Goal: Transaction & Acquisition: Purchase product/service

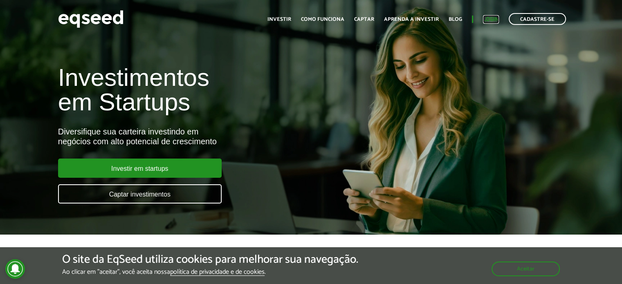
click at [495, 21] on link "Login" at bounding box center [491, 19] width 16 height 5
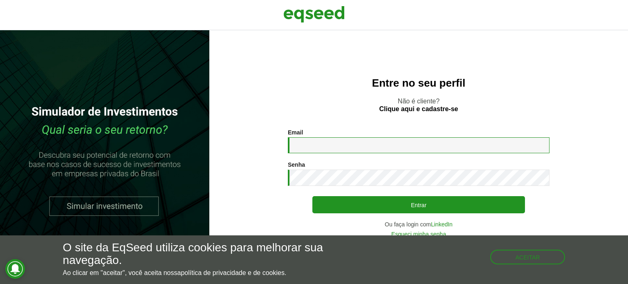
type input "**********"
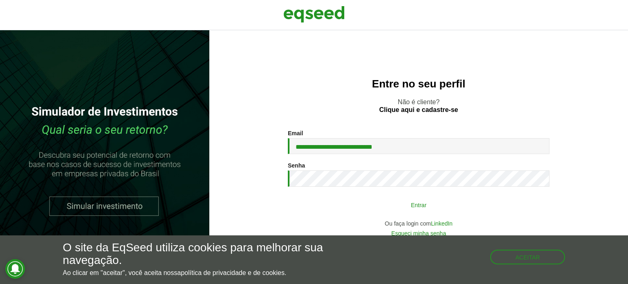
click at [445, 206] on button "Entrar" at bounding box center [418, 205] width 213 height 16
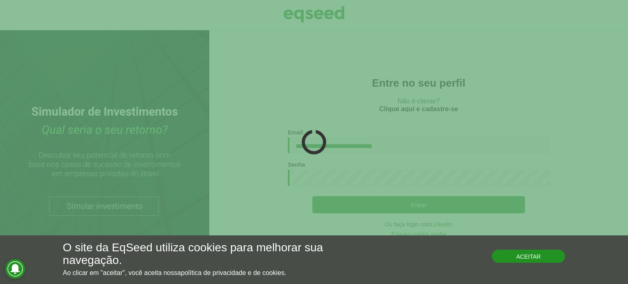
click at [521, 264] on div "O site da EqSeed utiliza cookies para melhorar sua navegação. Ao clicar em "ace…" at bounding box center [314, 259] width 502 height 35
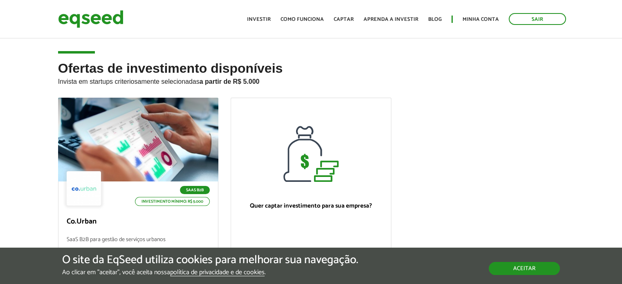
click at [522, 273] on button "Aceitar" at bounding box center [523, 268] width 71 height 13
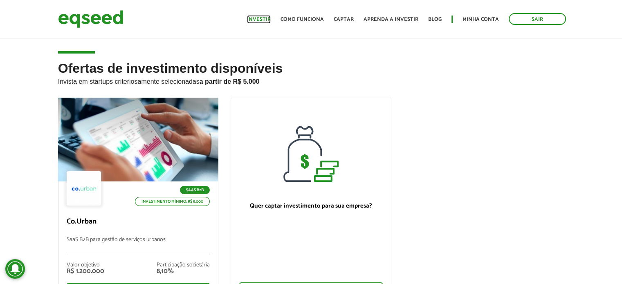
click at [271, 18] on link "Investir" at bounding box center [259, 19] width 24 height 5
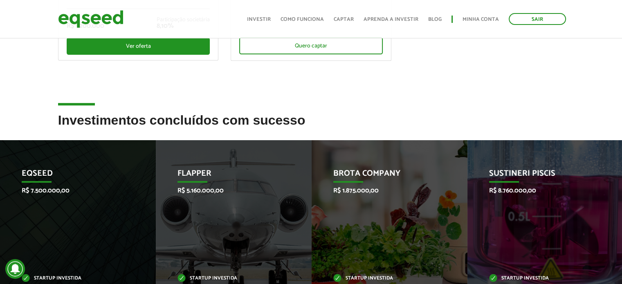
scroll to position [327, 0]
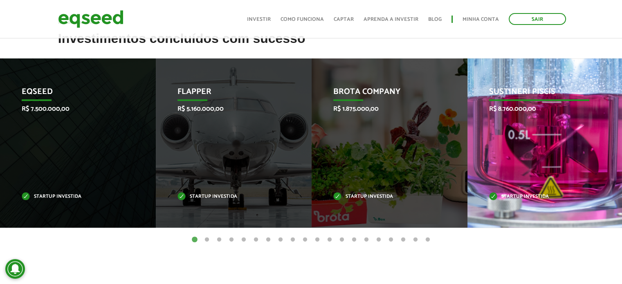
click at [508, 151] on div "Sustineri Piscis R$ 8.760.000,00 Startup investida" at bounding box center [538, 142] width 143 height 169
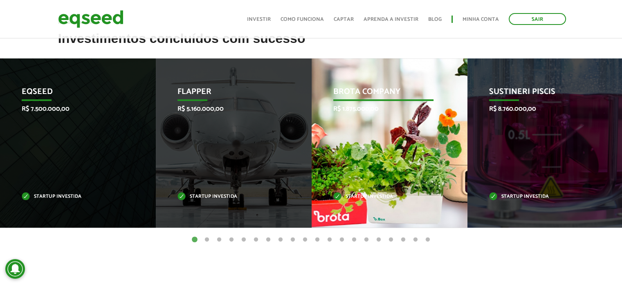
drag, startPoint x: 499, startPoint y: 147, endPoint x: 416, endPoint y: 145, distance: 83.0
click at [499, 147] on div "Sustineri Piscis R$ 8.760.000,00 Startup investida" at bounding box center [538, 142] width 143 height 169
click at [407, 144] on div "Brota Company R$ 1.875.000,00 Startup investida" at bounding box center [382, 142] width 143 height 169
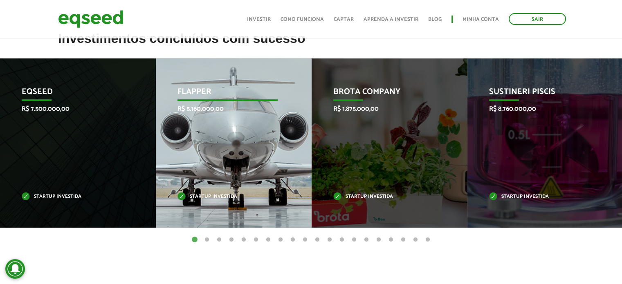
click at [291, 122] on div "Flapper R$ 5.160.000,00 Startup investida" at bounding box center [227, 142] width 143 height 169
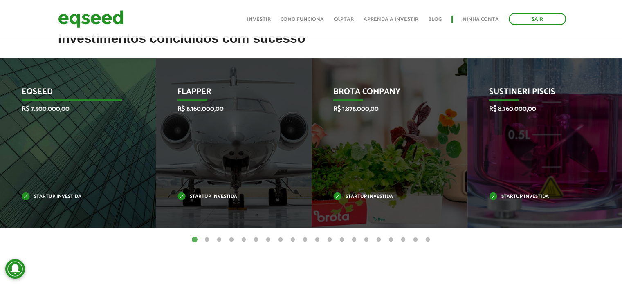
click at [124, 114] on div "EqSeed R$ 7.500.000,00 Startup investida" at bounding box center [71, 142] width 143 height 169
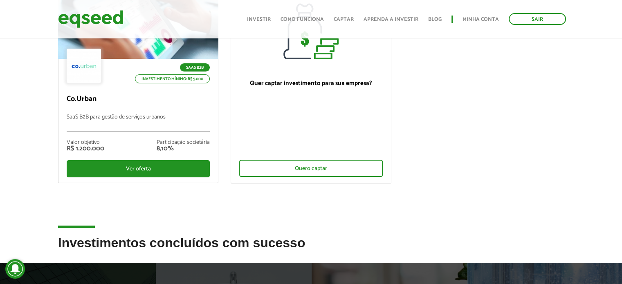
scroll to position [41, 0]
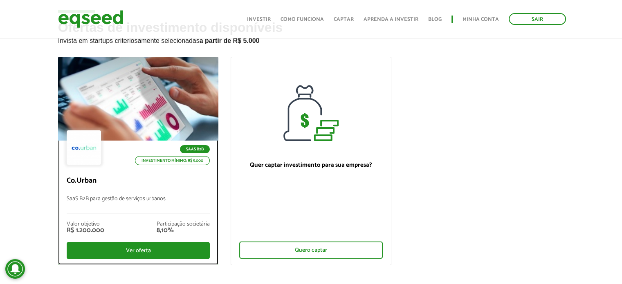
click at [181, 144] on div "SaaS B2B Investimento mínimo: R$ 5.000" at bounding box center [138, 148] width 143 height 36
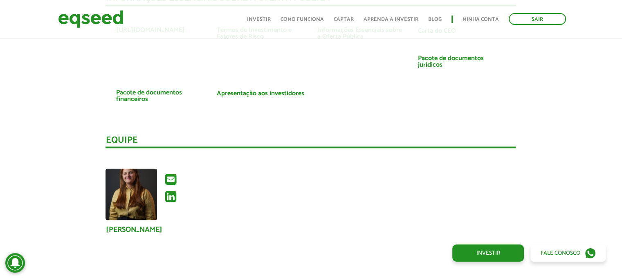
scroll to position [1717, 0]
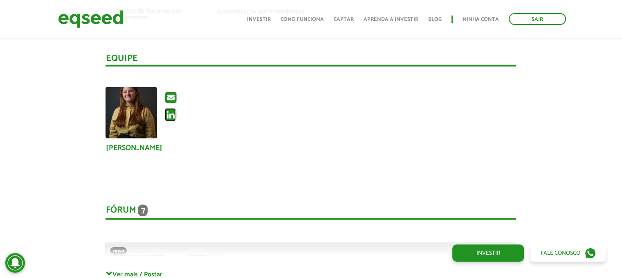
click at [170, 112] on icon at bounding box center [170, 114] width 11 height 13
